Goal: Task Accomplishment & Management: Manage account settings

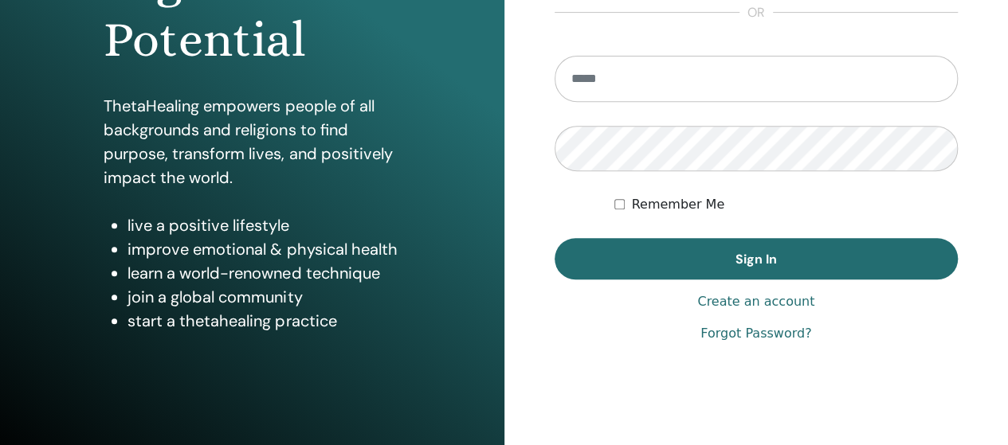
scroll to position [319, 0]
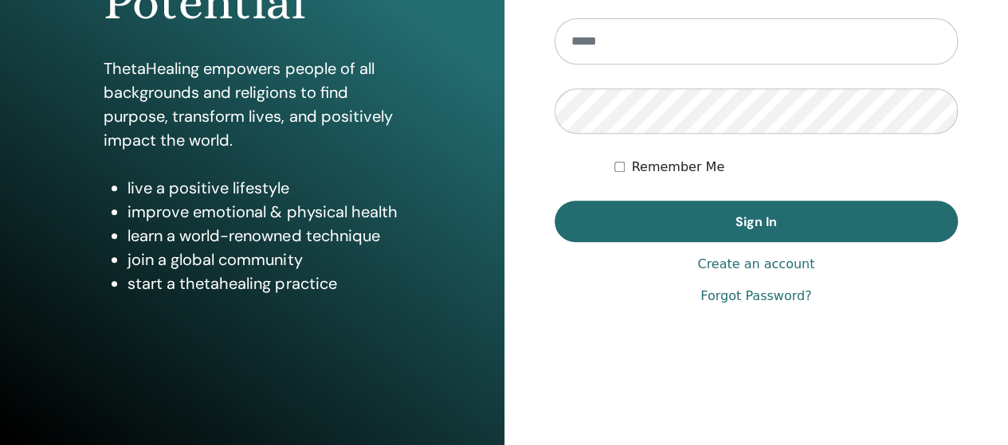
type input "**********"
click at [677, 171] on label "Remember Me" at bounding box center [677, 167] width 93 height 19
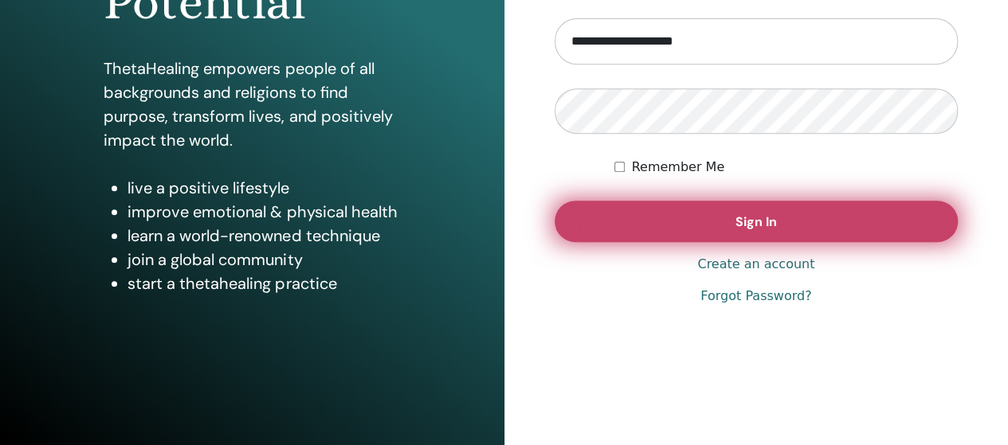
click at [681, 206] on button "Sign In" at bounding box center [757, 221] width 404 height 41
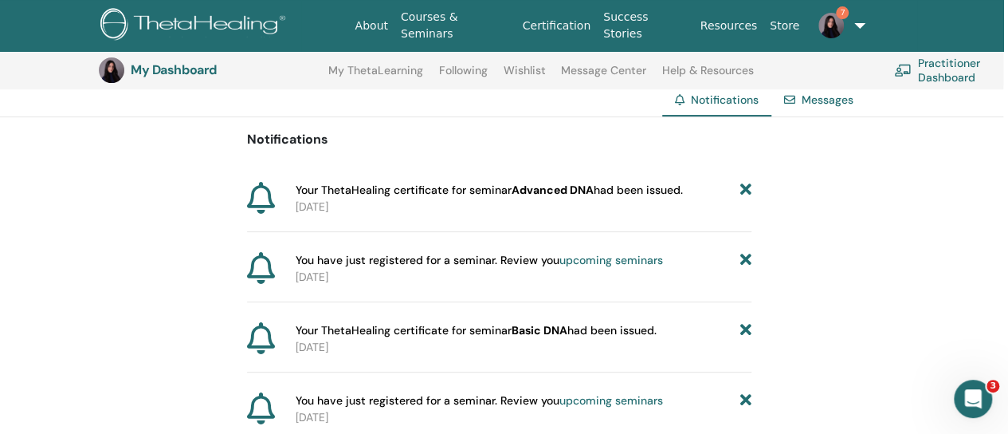
scroll to position [119, 4]
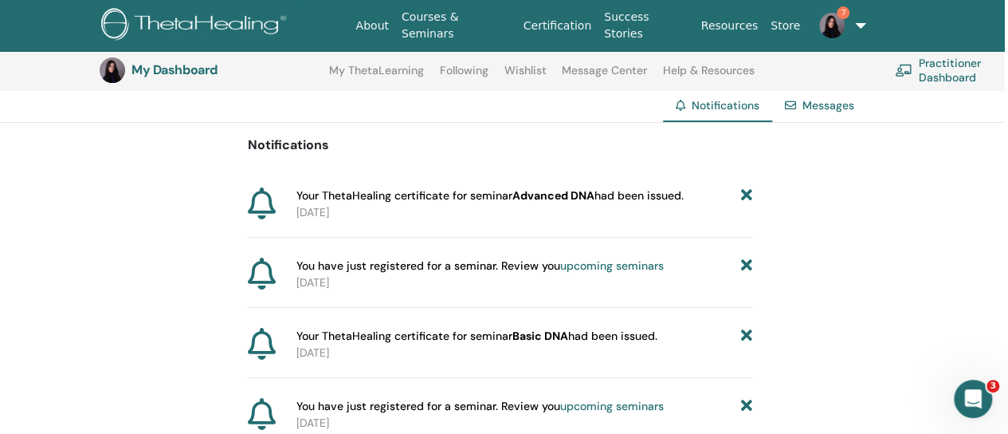
click at [575, 189] on b "Advanced DNA" at bounding box center [553, 195] width 82 height 14
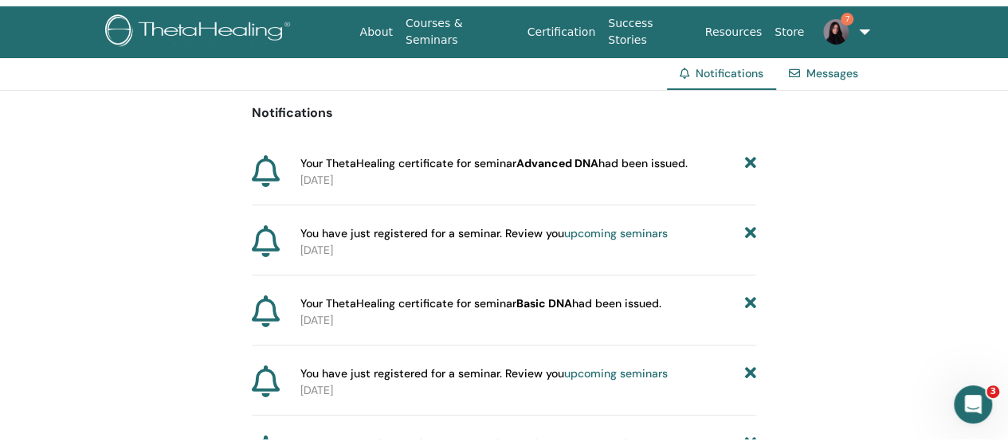
scroll to position [0, 0]
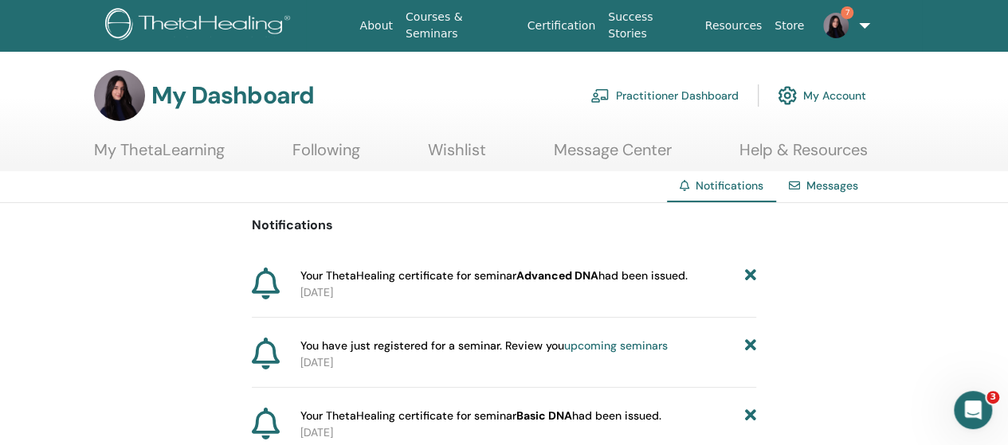
click at [661, 96] on link "Practitioner Dashboard" at bounding box center [665, 95] width 148 height 35
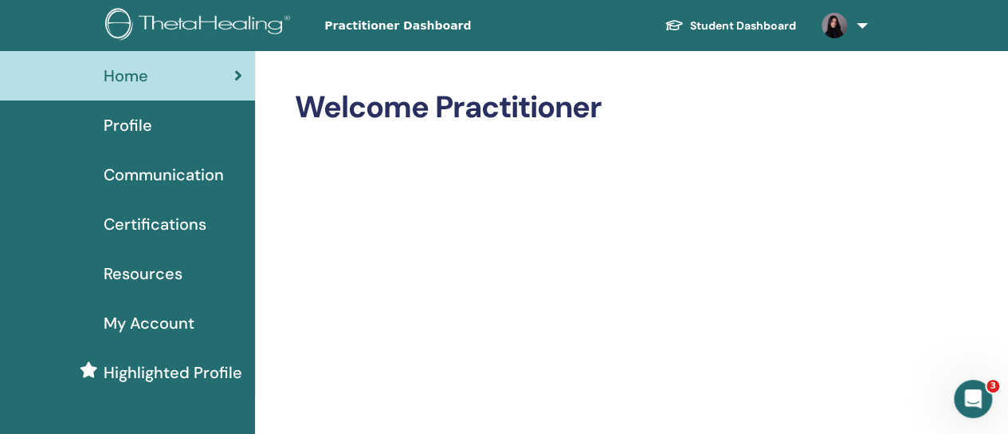
click at [222, 217] on div "Certifications" at bounding box center [128, 224] width 230 height 24
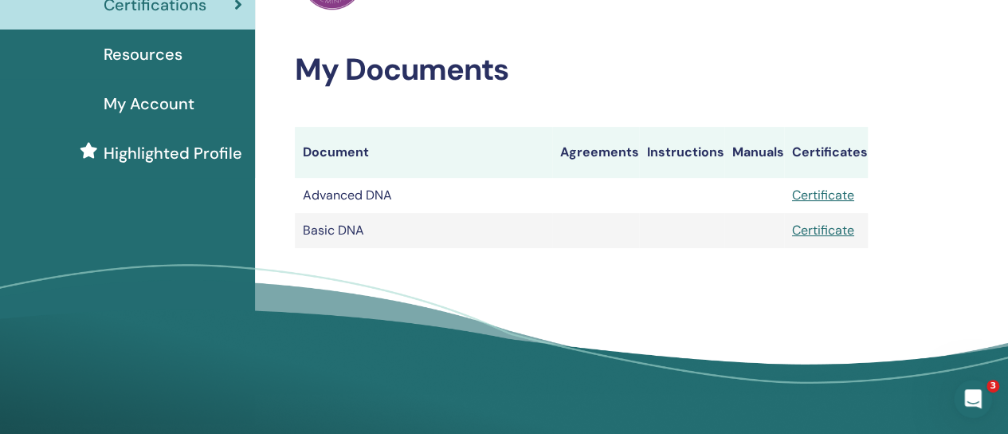
scroll to position [198, 0]
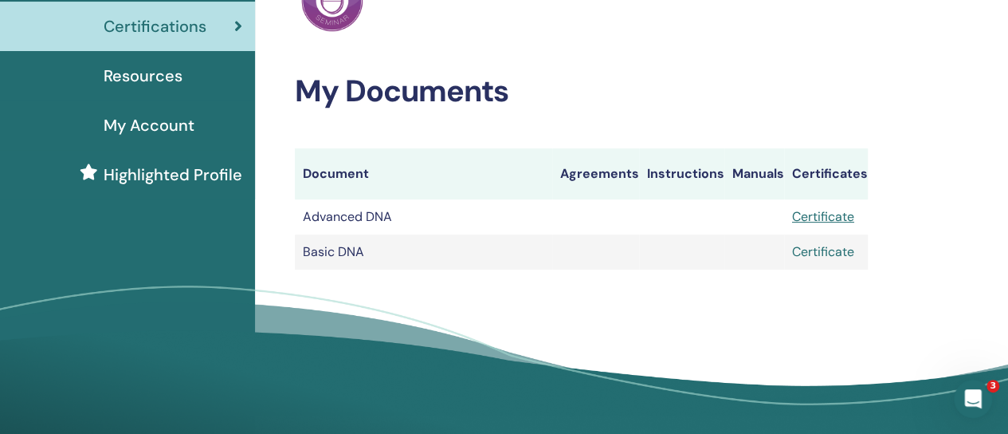
click at [814, 253] on link "Certificate" at bounding box center [823, 251] width 62 height 17
click at [803, 220] on link "Certificate" at bounding box center [823, 216] width 62 height 17
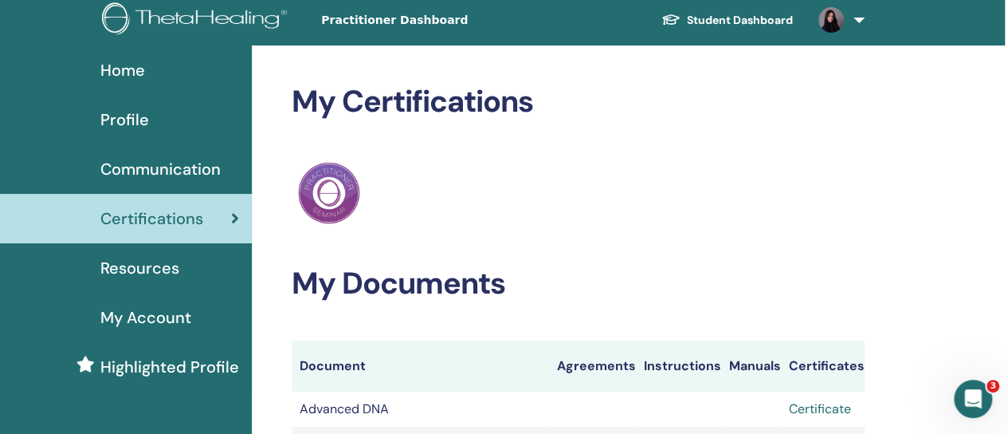
scroll to position [7, 3]
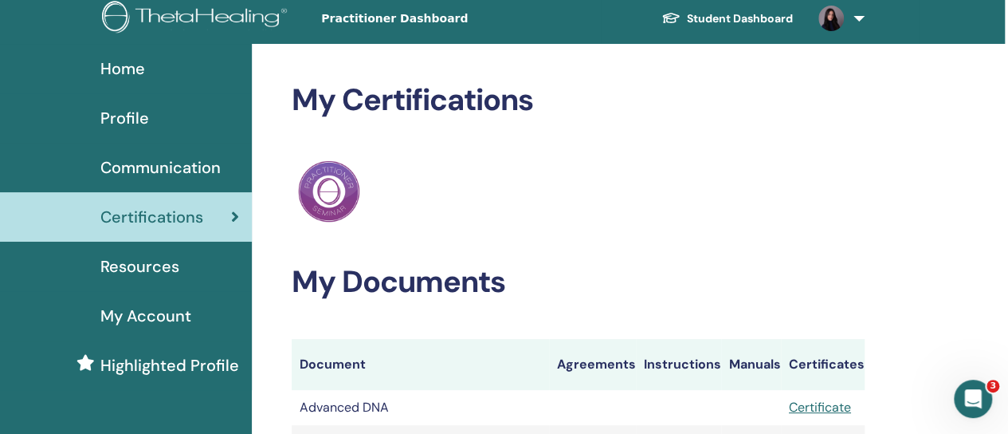
click at [178, 259] on span "Resources" at bounding box center [139, 266] width 79 height 24
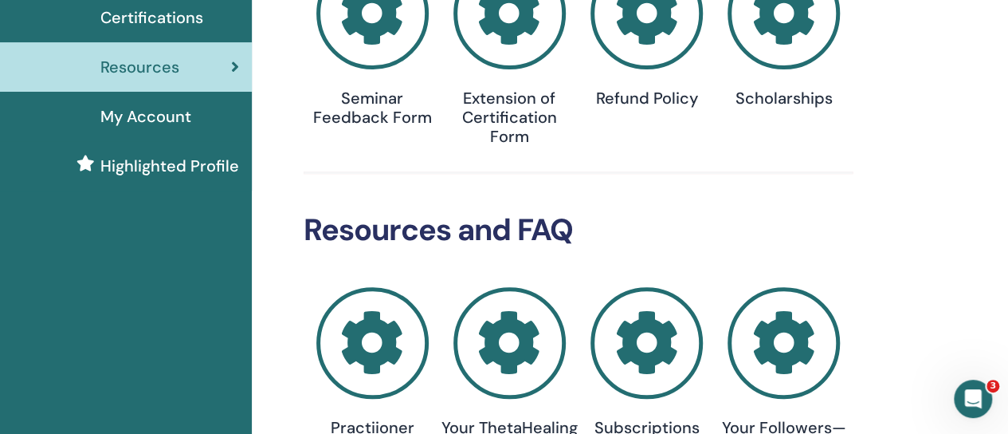
scroll to position [0, 3]
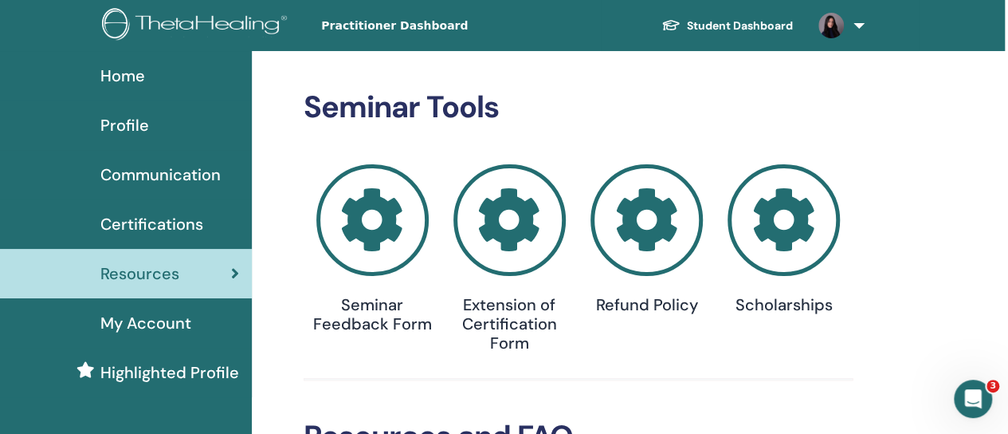
click at [156, 127] on div "Profile" at bounding box center [125, 125] width 230 height 24
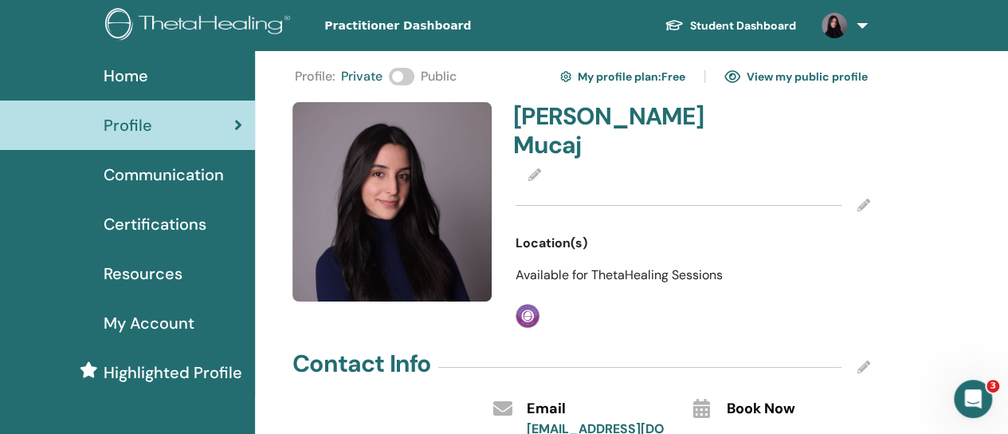
click at [172, 312] on span "My Account" at bounding box center [149, 323] width 91 height 24
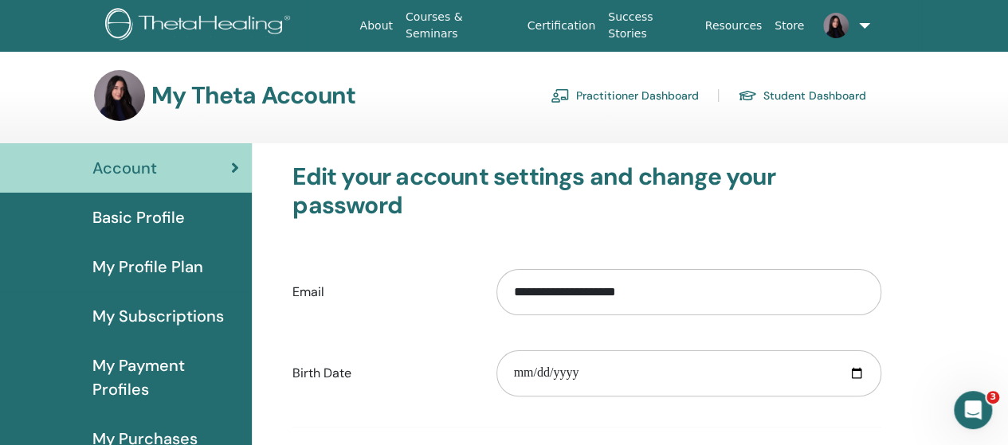
click at [612, 87] on link "Practitioner Dashboard" at bounding box center [625, 96] width 148 height 26
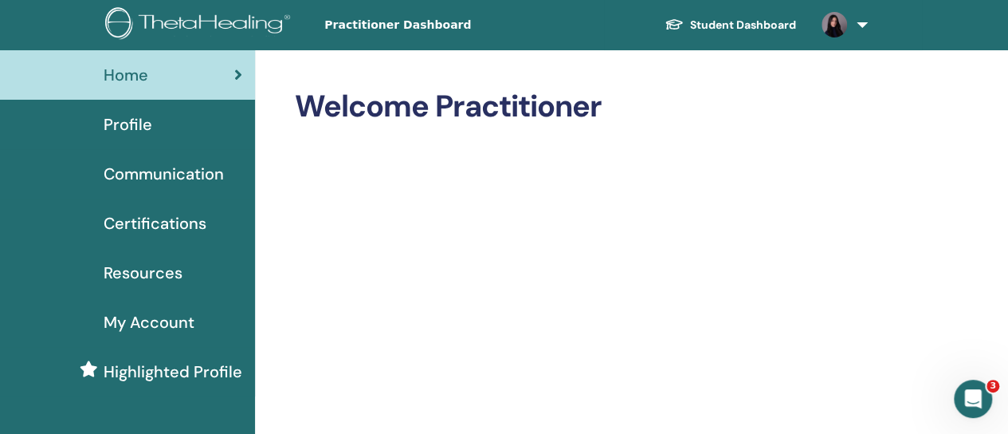
scroll to position [2, 0]
